Goal: Task Accomplishment & Management: Complete application form

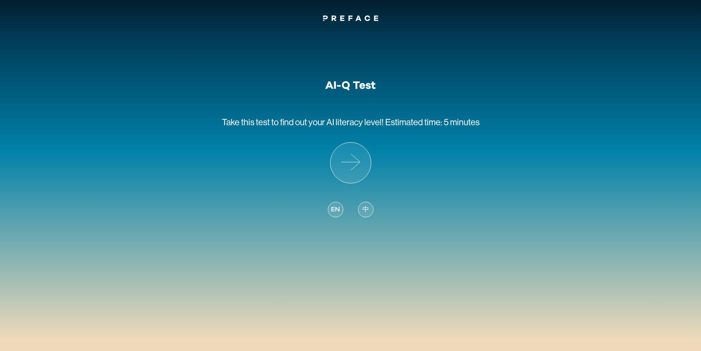
click at [367, 210] on span "中" at bounding box center [365, 210] width 7 height 10
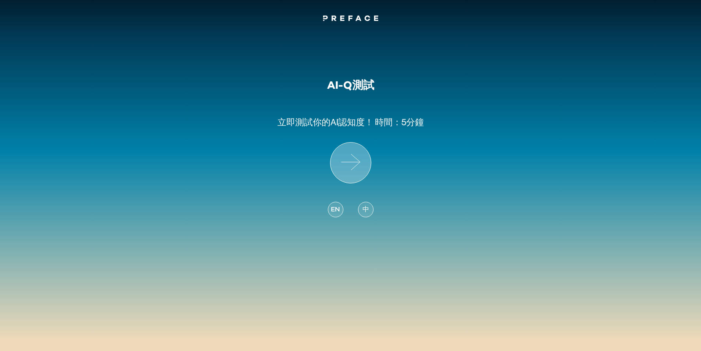
click at [353, 171] on icon at bounding box center [350, 162] width 40 height 40
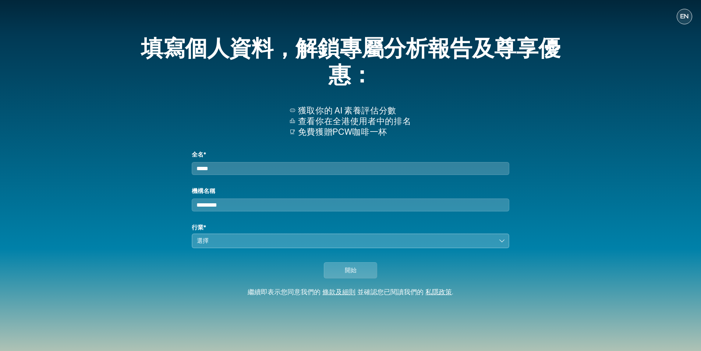
click at [352, 245] on div "選擇" at bounding box center [345, 240] width 297 height 9
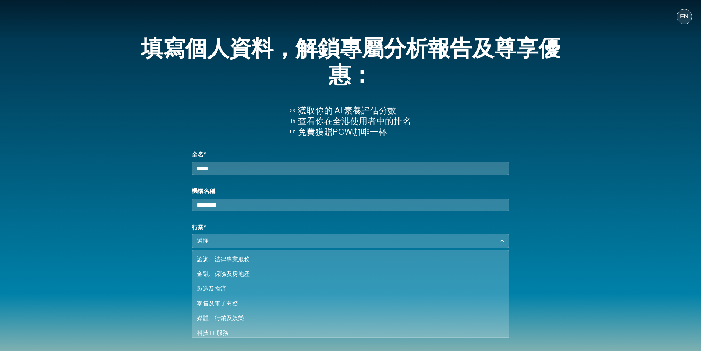
click at [272, 162] on div "全名*" at bounding box center [350, 162] width 317 height 25
drag, startPoint x: 272, startPoint y: 162, endPoint x: 257, endPoint y: 170, distance: 17.4
click at [262, 167] on div "全名*" at bounding box center [350, 162] width 317 height 25
click at [248, 168] on input "全名*" at bounding box center [350, 168] width 317 height 13
type input "**"
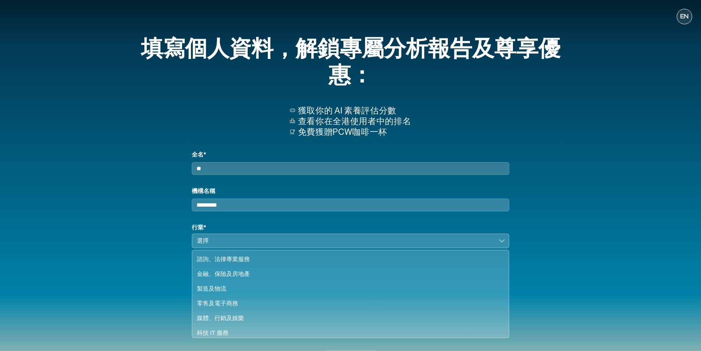
click at [231, 209] on input "機構名稱" at bounding box center [350, 204] width 317 height 13
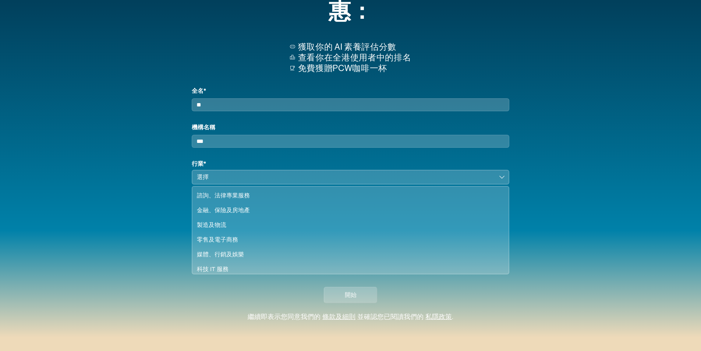
scroll to position [63, 0]
type input "***"
click at [243, 218] on div "教育" at bounding box center [346, 220] width 298 height 9
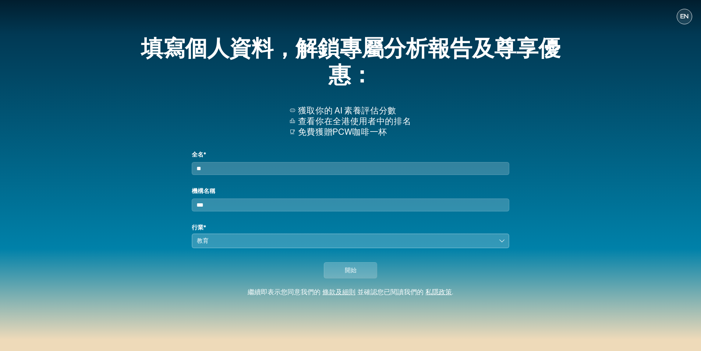
scroll to position [0, 0]
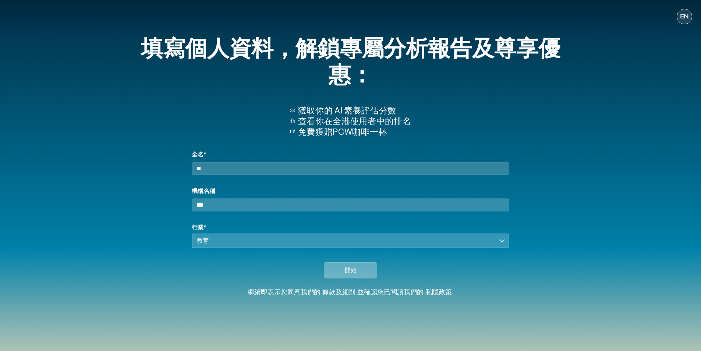
click at [337, 273] on button "開始" at bounding box center [350, 270] width 53 height 16
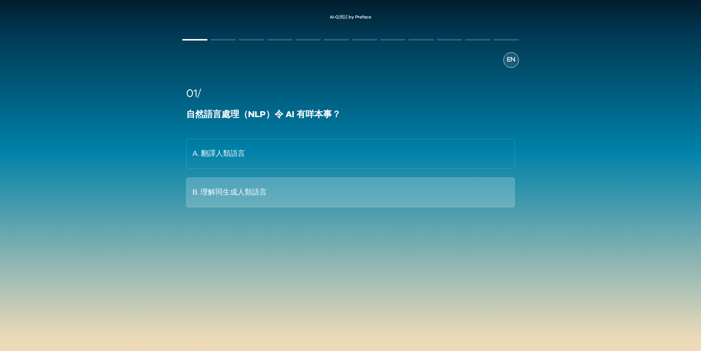
click at [228, 195] on button "B. 理解同生成人類語言" at bounding box center [350, 192] width 328 height 30
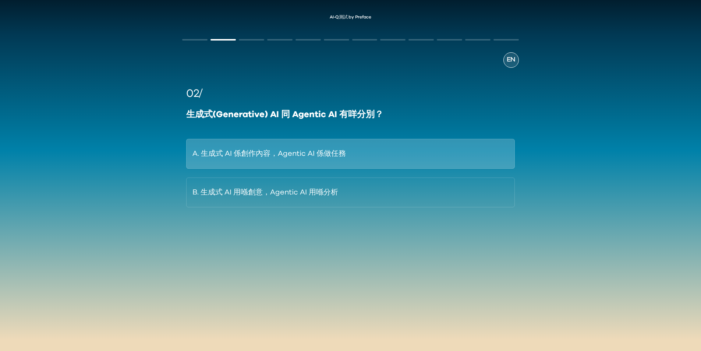
click at [262, 150] on button "A. 生成式 AI 係創作內容，Agentic AI 係做任務" at bounding box center [350, 154] width 328 height 30
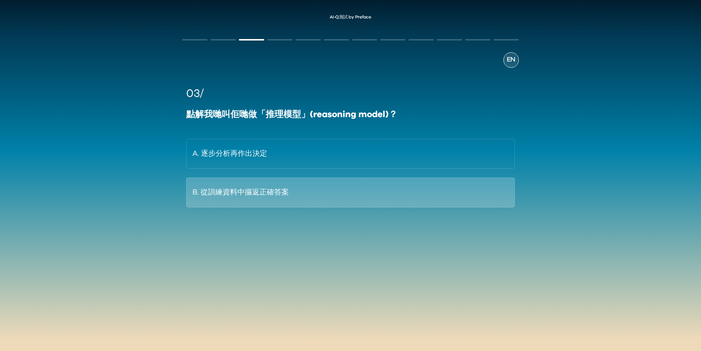
click at [277, 193] on button "B. 從訓練資料中攞返正確答案" at bounding box center [350, 192] width 328 height 30
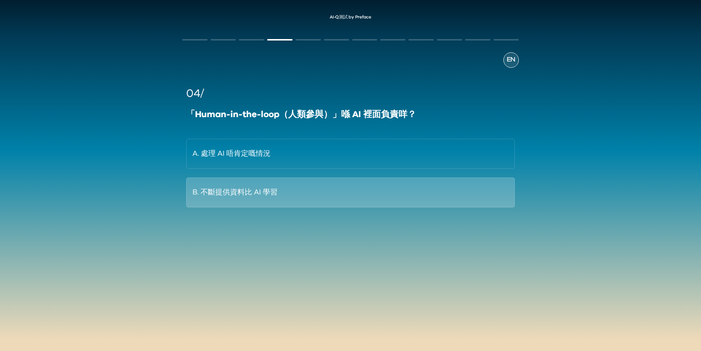
click at [305, 198] on button "B. 不斷提供資料比 AI 學習" at bounding box center [350, 192] width 328 height 30
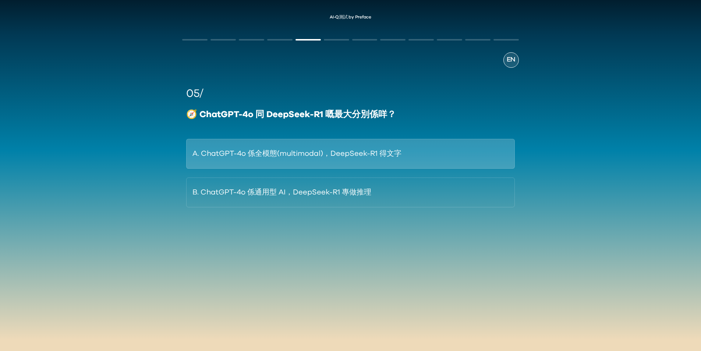
click at [297, 160] on button "A. ChatGPT-4o 係全模態(multimodal)，DeepSeek-R1 得文字" at bounding box center [350, 154] width 328 height 30
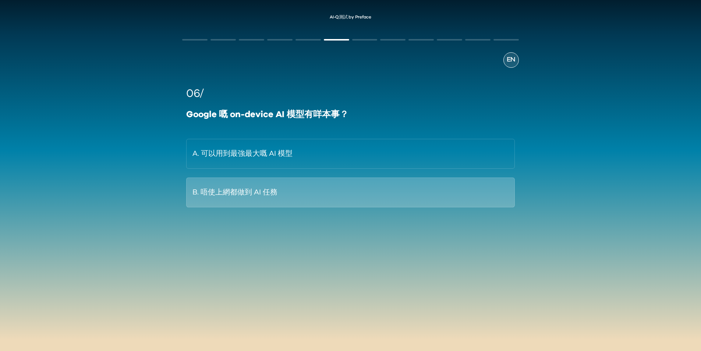
click at [275, 192] on button "B. 唔使上網都做到 AI 任務" at bounding box center [350, 192] width 328 height 30
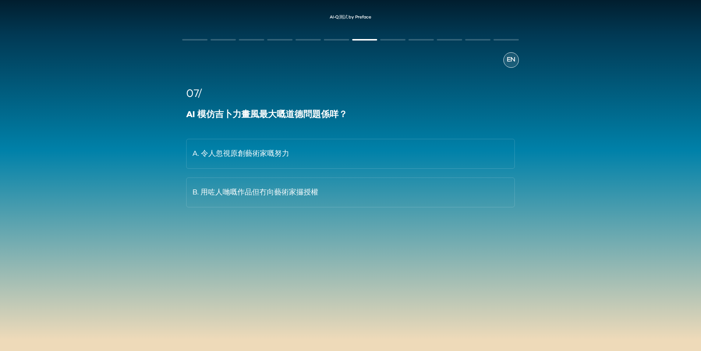
click at [275, 192] on button "B. 用咗人哋嘅作品但冇向藝術家攞授權" at bounding box center [350, 192] width 328 height 30
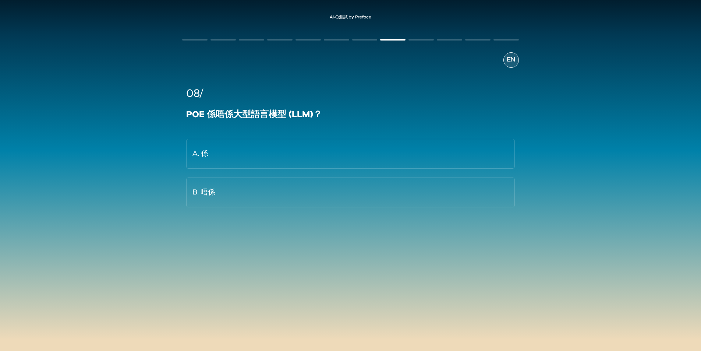
click at [275, 192] on button "B. 唔係" at bounding box center [350, 192] width 328 height 30
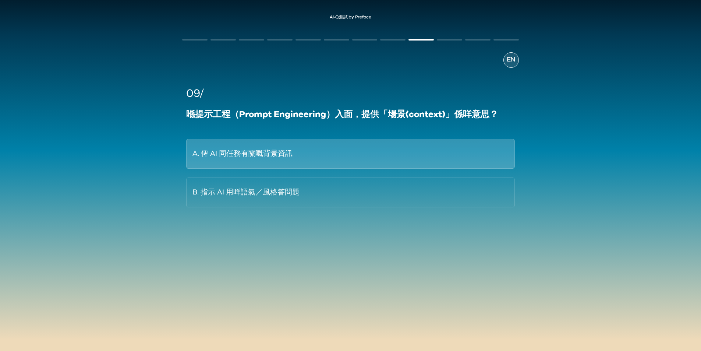
click at [282, 165] on button "A. 俾 AI 同任務有關嘅背景資訊" at bounding box center [350, 154] width 328 height 30
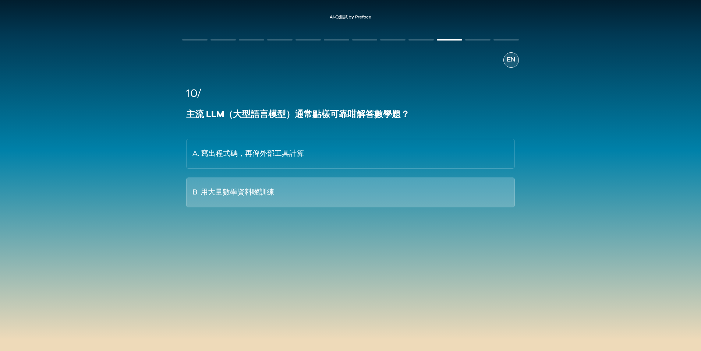
click at [283, 199] on button "B. 用大量數學資料嚟訓練" at bounding box center [350, 192] width 328 height 30
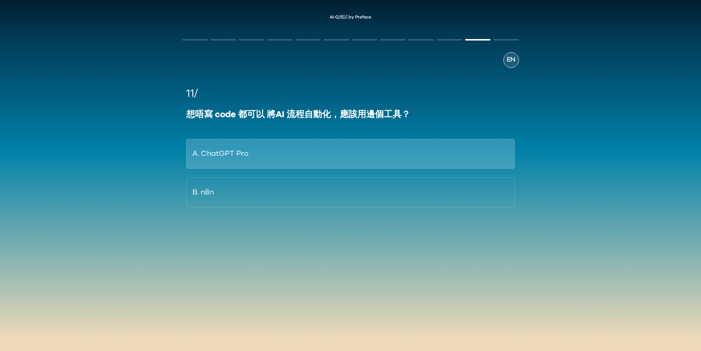
click at [271, 154] on button "A. ChatGPT Pro" at bounding box center [350, 154] width 328 height 30
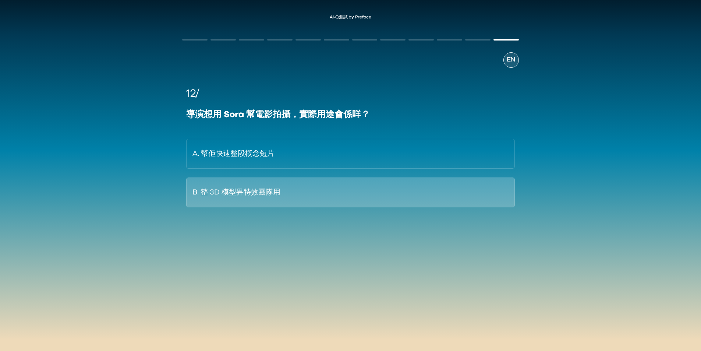
click at [260, 197] on button "B. 整 3D 模型畀特效團隊用" at bounding box center [350, 192] width 328 height 30
